Goal: Check status

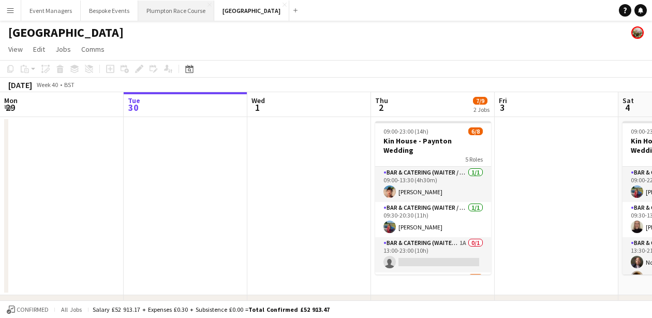
click at [186, 4] on button "Plumpton Race Course Close" at bounding box center [176, 11] width 76 height 20
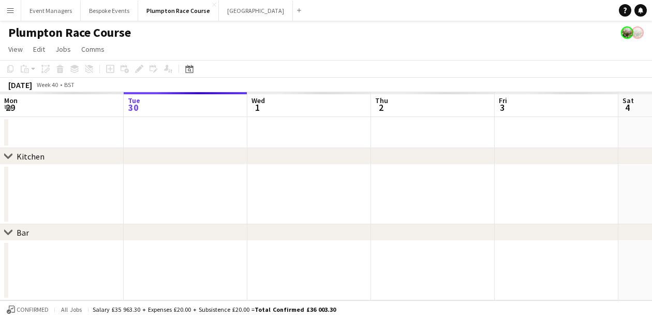
scroll to position [0, 247]
click at [331, 56] on app-page-menu "View Day view expanded Day view collapsed Month view Date picker Jump to [DATE]…" at bounding box center [326, 50] width 652 height 20
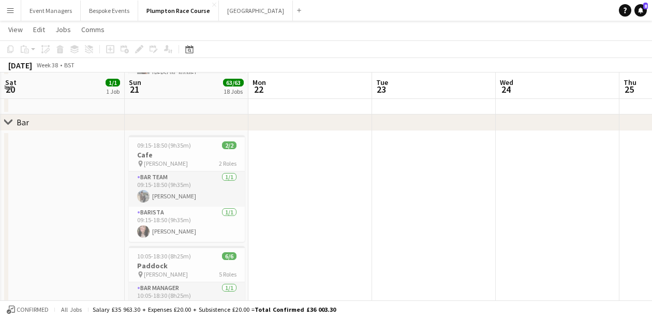
scroll to position [1245, 0]
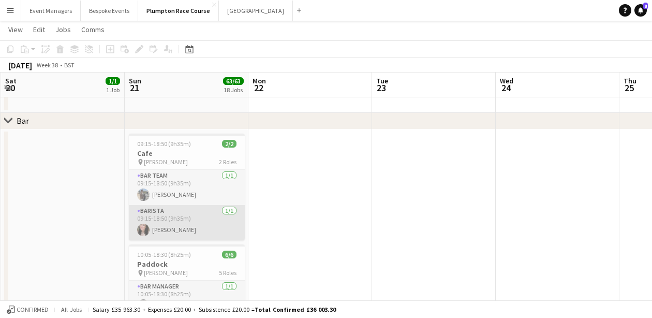
click at [156, 218] on app-card-role "Barista [DATE] 09:15-18:50 (9h35m) [PERSON_NAME]" at bounding box center [187, 222] width 116 height 35
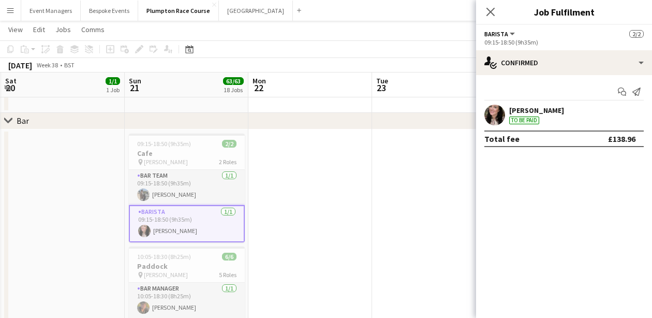
click at [536, 110] on div "[PERSON_NAME]" at bounding box center [536, 109] width 55 height 9
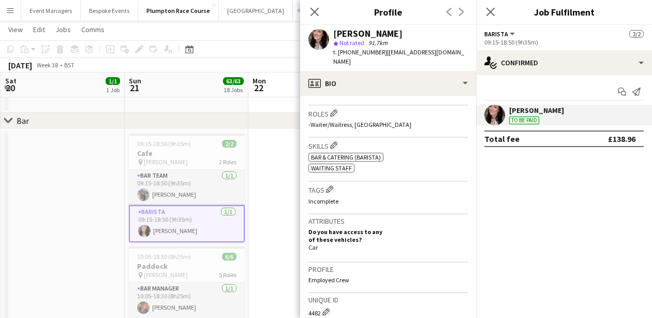
scroll to position [340, 0]
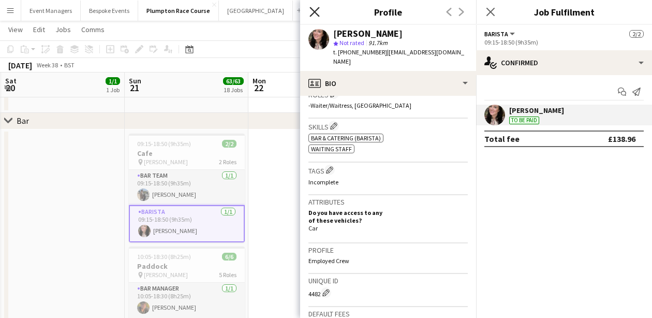
click at [316, 11] on icon "Close pop-in" at bounding box center [314, 12] width 10 height 10
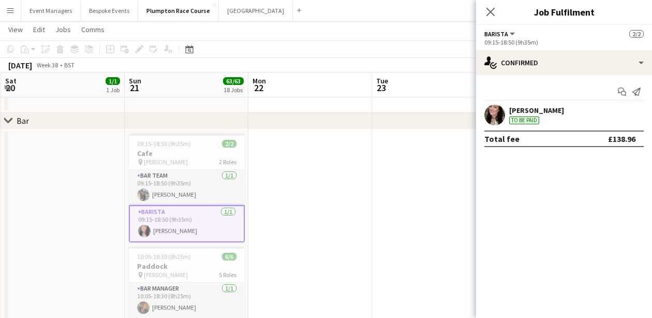
click at [142, 224] on app-user-avatar at bounding box center [144, 230] width 12 height 12
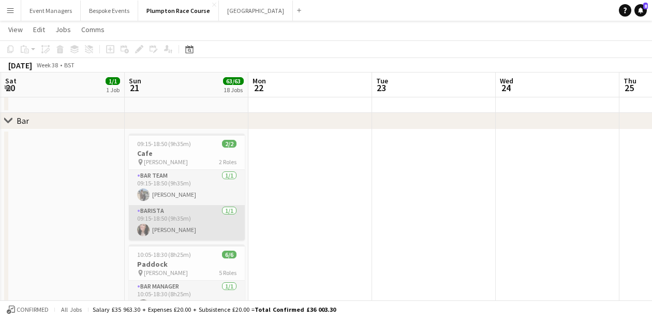
click at [146, 224] on app-user-avatar at bounding box center [143, 229] width 12 height 12
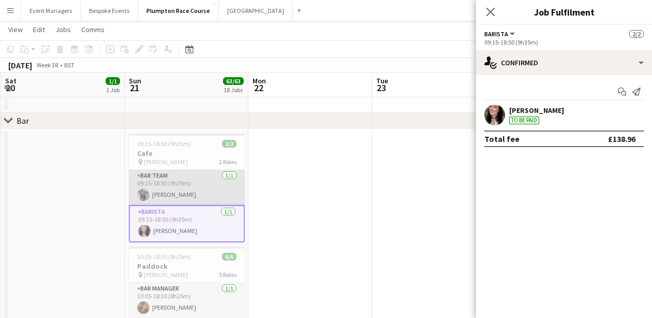
click at [146, 192] on app-user-avatar at bounding box center [143, 194] width 12 height 12
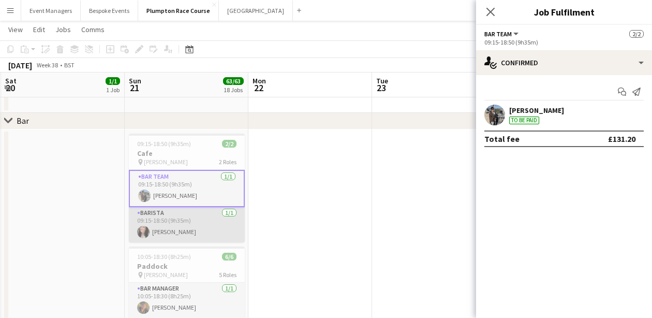
click at [148, 220] on app-card-role "Barista [DATE] 09:15-18:50 (9h35m) [PERSON_NAME]" at bounding box center [187, 224] width 116 height 35
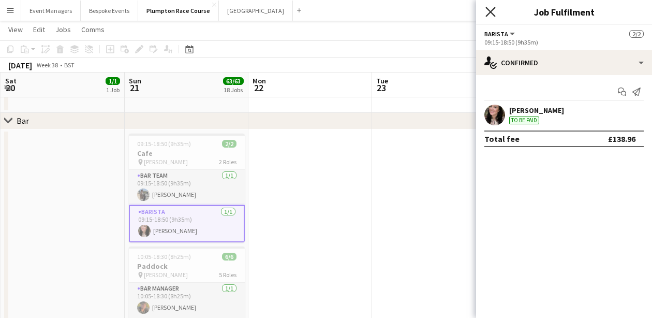
click at [493, 11] on icon "Close pop-in" at bounding box center [490, 12] width 10 height 10
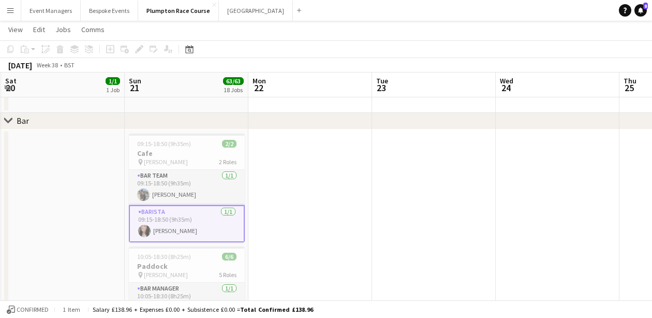
click at [175, 232] on app-card-role "Barista [DATE] 09:15-18:50 (9h35m) [PERSON_NAME]" at bounding box center [187, 223] width 116 height 37
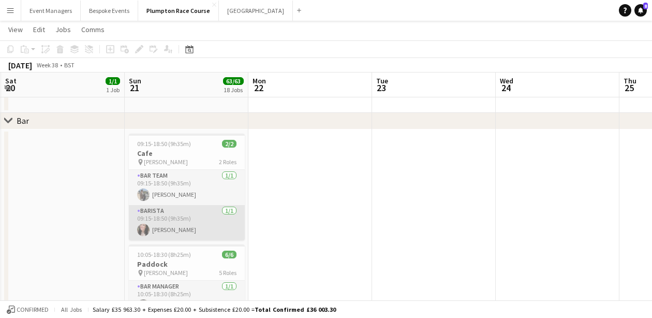
click at [175, 232] on app-card-role "Barista [DATE] 09:15-18:50 (9h35m) [PERSON_NAME]" at bounding box center [187, 222] width 116 height 35
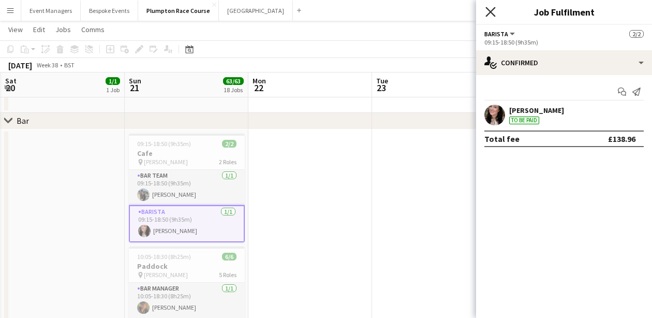
click at [493, 15] on icon at bounding box center [490, 12] width 10 height 10
